Goal: Task Accomplishment & Management: Complete application form

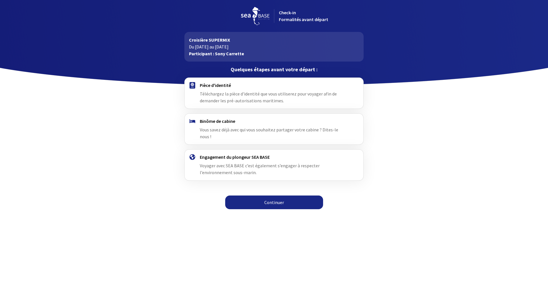
scroll to position [0, 0]
click at [257, 196] on link "Continuer" at bounding box center [274, 203] width 98 height 14
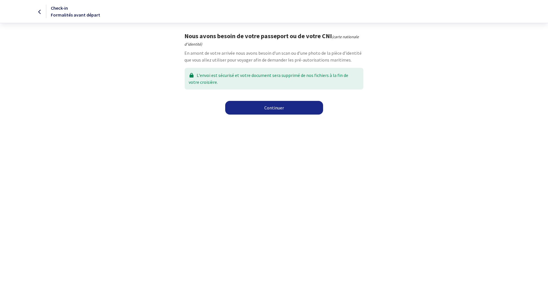
click at [275, 109] on link "Continuer" at bounding box center [274, 108] width 98 height 14
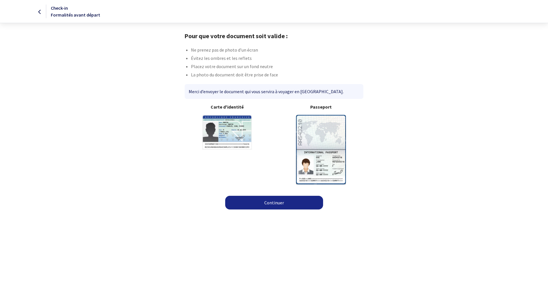
click at [313, 168] on img at bounding box center [321, 149] width 50 height 69
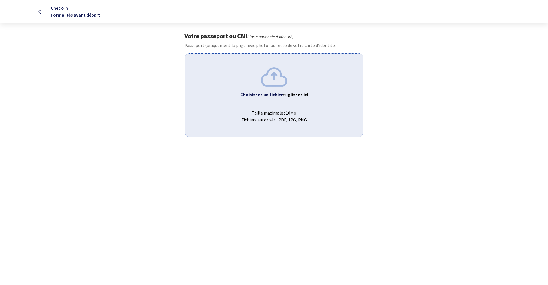
click at [277, 81] on img at bounding box center [274, 76] width 26 height 19
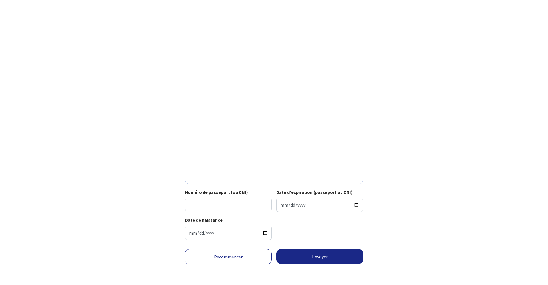
scroll to position [104, 0]
click at [236, 202] on input "Numéro de passeport (ou CNI)" at bounding box center [228, 205] width 87 height 14
type input "15CY83890"
click at [294, 201] on input "Date d'expiration (passeport ou CNI)" at bounding box center [319, 205] width 87 height 14
type input "2026-06-02"
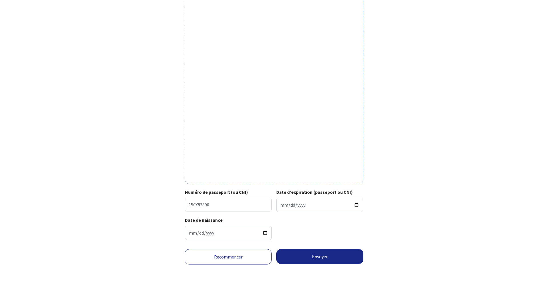
click at [367, 228] on div "Date de naissance 1978-06-28" at bounding box center [273, 231] width 187 height 28
click at [325, 259] on button "Envoyer" at bounding box center [319, 256] width 87 height 15
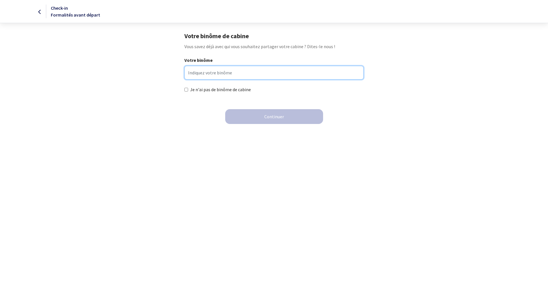
click at [223, 75] on input "Votre binôme" at bounding box center [273, 73] width 179 height 14
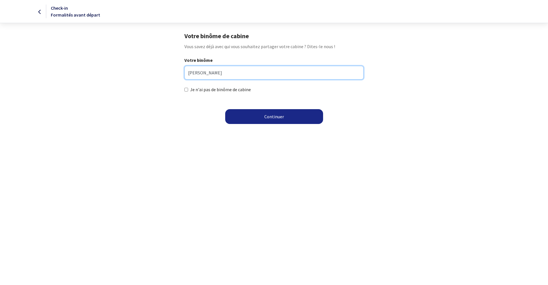
type input "Gouley Rebecca"
click at [265, 115] on button "Continuer" at bounding box center [274, 116] width 98 height 15
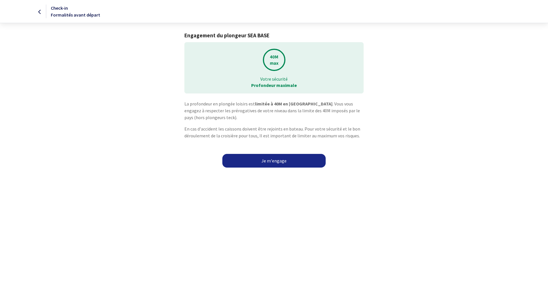
click at [277, 161] on link "Je m'engage" at bounding box center [273, 161] width 103 height 14
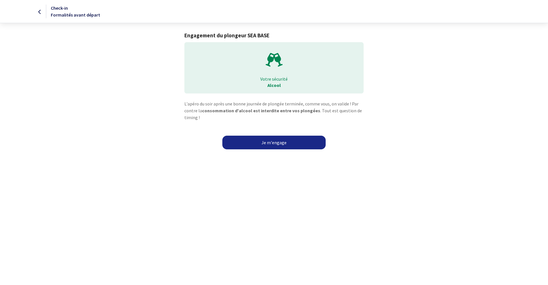
click at [283, 143] on link "Je m'engage" at bounding box center [273, 143] width 103 height 14
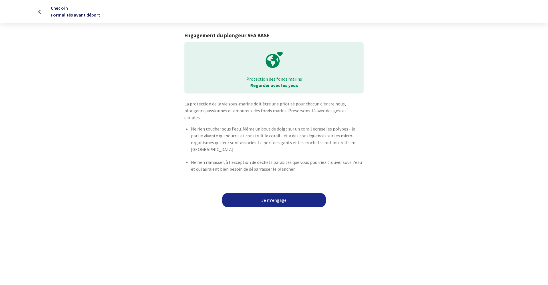
click at [266, 194] on link "Je m'engage" at bounding box center [273, 200] width 103 height 14
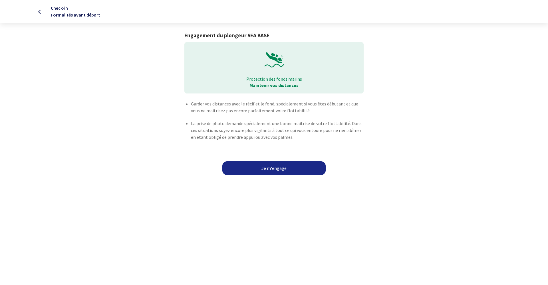
click at [267, 172] on link "Je m'engage" at bounding box center [273, 168] width 103 height 14
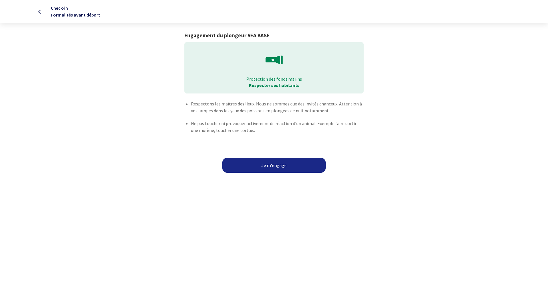
drag, startPoint x: 275, startPoint y: 165, endPoint x: 280, endPoint y: 165, distance: 4.9
click at [276, 165] on button "Je m'engage" at bounding box center [273, 165] width 103 height 15
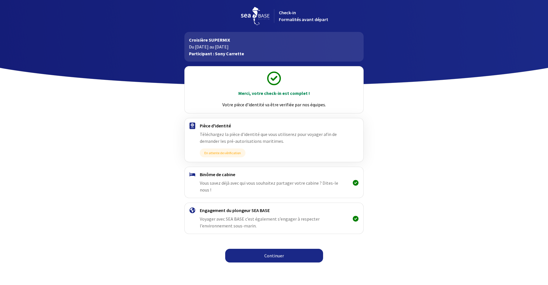
click at [271, 249] on link "Continuer" at bounding box center [274, 256] width 98 height 14
click at [276, 250] on link "Continuer" at bounding box center [274, 256] width 98 height 14
